Goal: Browse casually

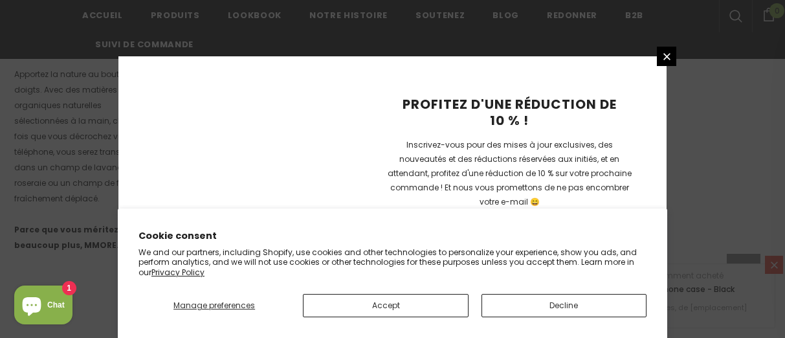
scroll to position [1047, 0]
